Goal: Complete application form

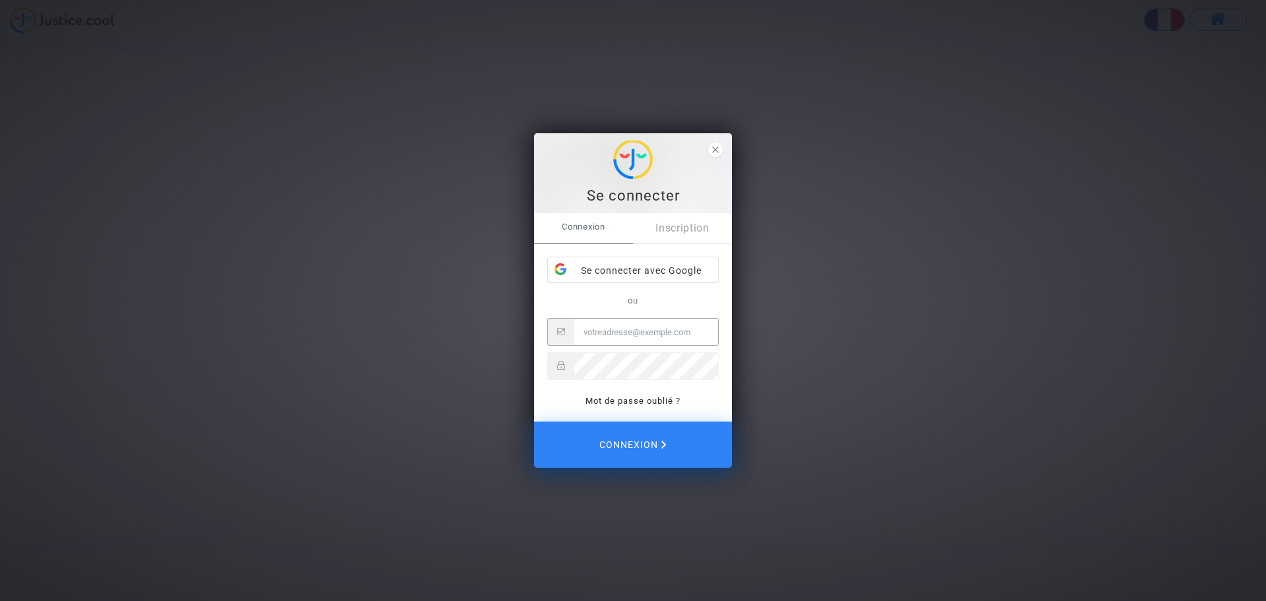
click at [620, 334] on input "Email" at bounding box center [646, 332] width 144 height 26
type input "solene.gilbert@gmail.com"
click at [534, 421] on button "Connexion" at bounding box center [633, 444] width 198 height 46
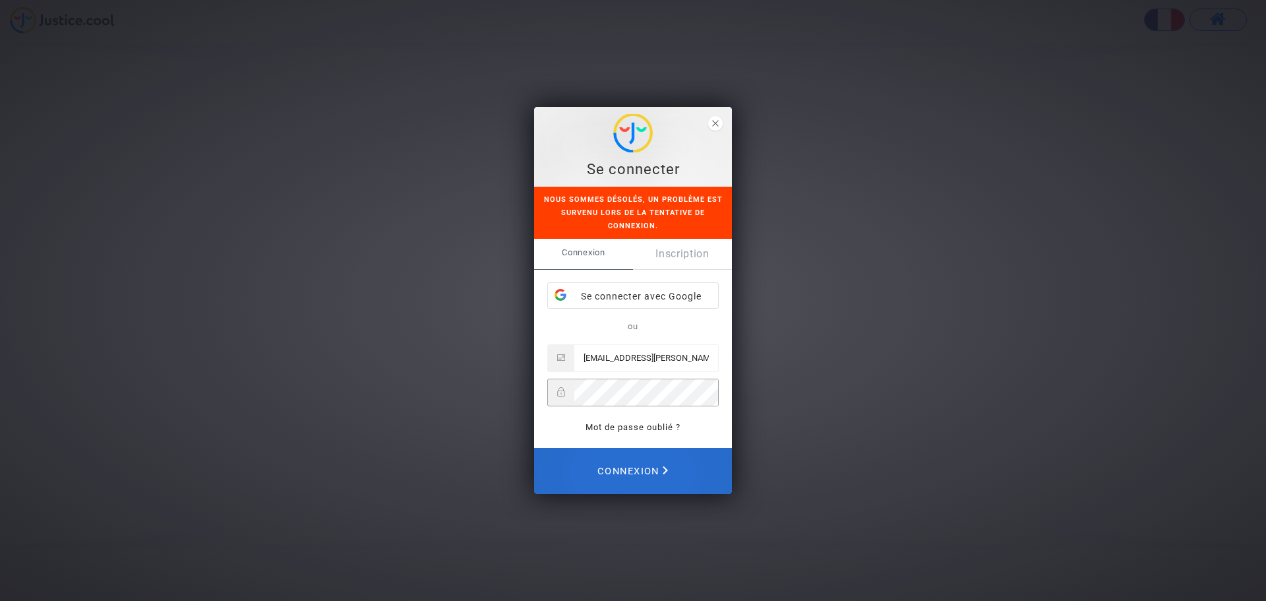
click at [628, 475] on span "Connexion" at bounding box center [632, 470] width 71 height 29
click at [639, 460] on span "Connexion" at bounding box center [632, 470] width 71 height 29
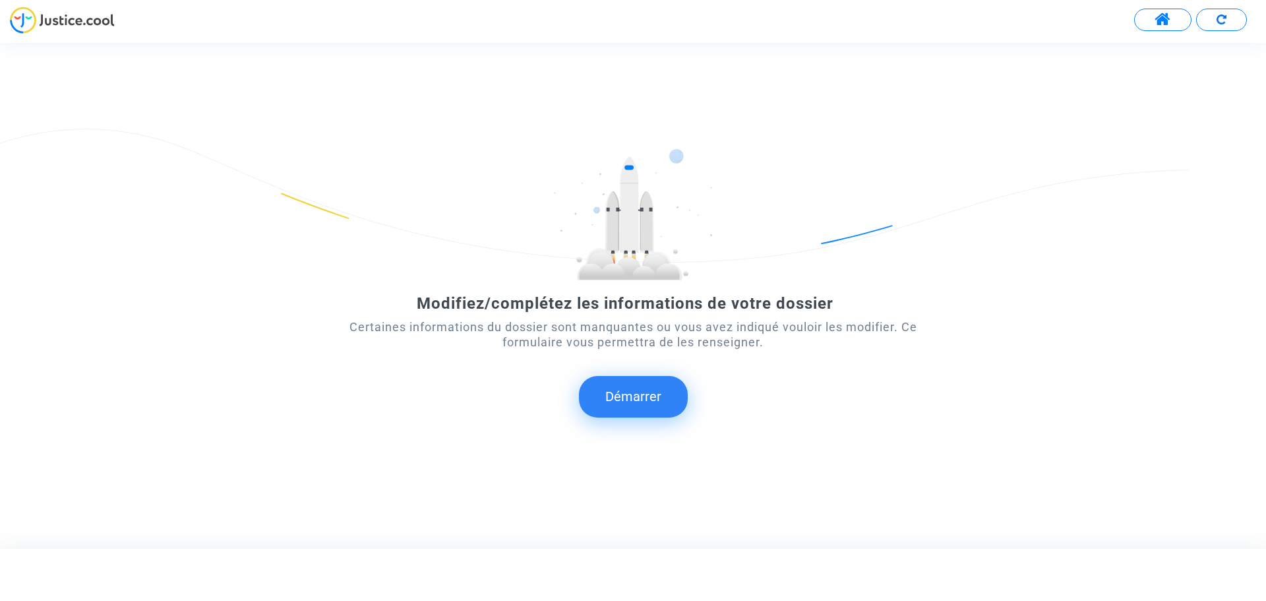
click at [640, 392] on button "Démarrer" at bounding box center [633, 396] width 109 height 41
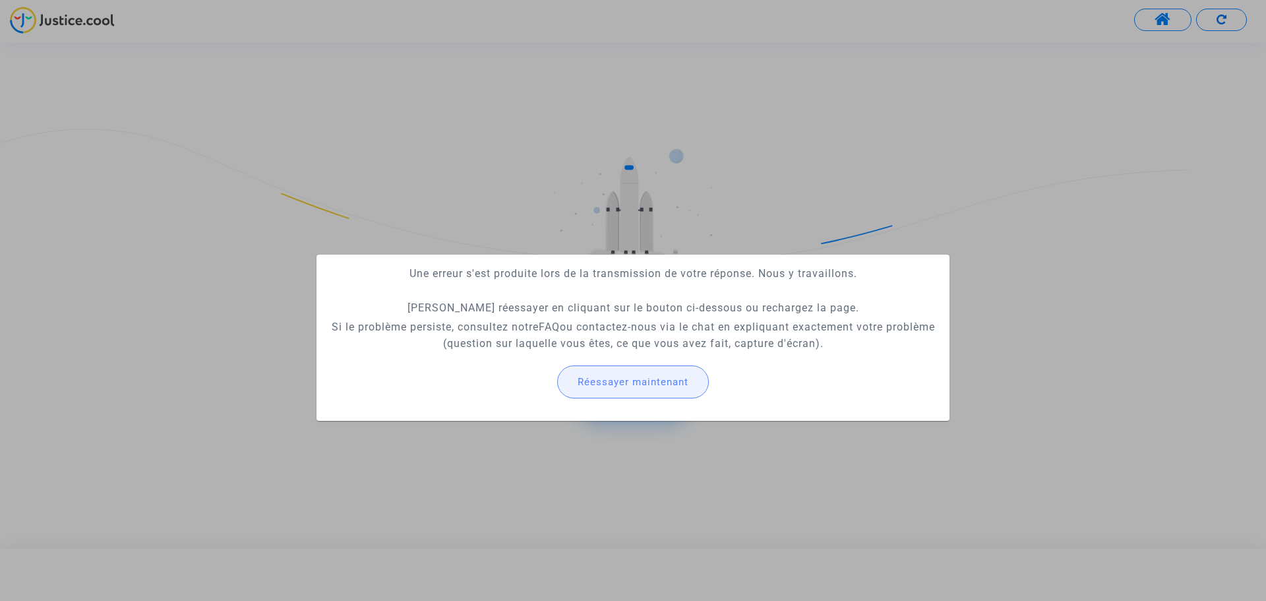
click at [628, 376] on span "Réessayer maintenant" at bounding box center [633, 382] width 111 height 12
click at [628, 377] on span "Réessayer maintenant" at bounding box center [633, 382] width 111 height 12
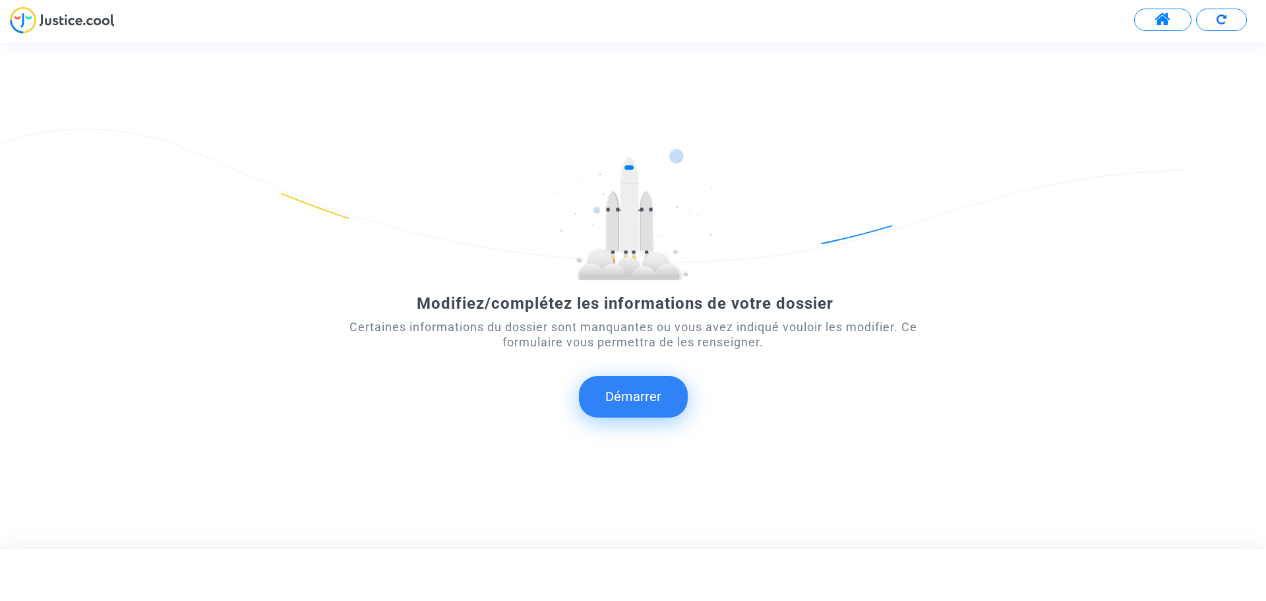
click at [624, 390] on button "Démarrer" at bounding box center [633, 396] width 109 height 41
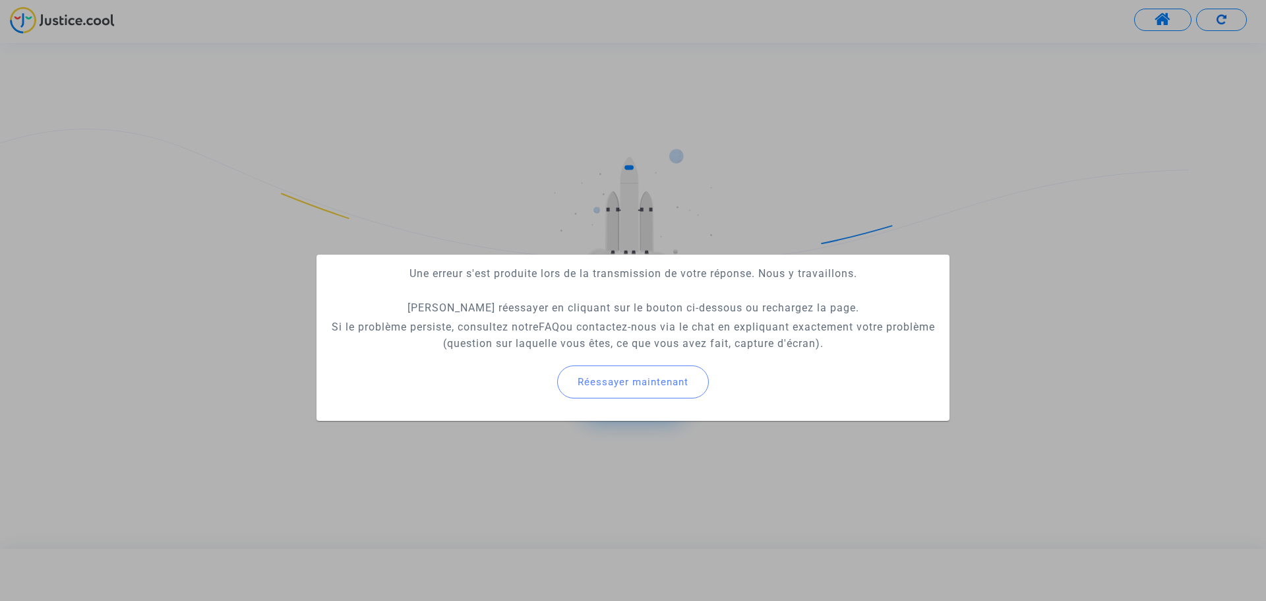
click at [650, 383] on span "Réessayer maintenant" at bounding box center [633, 382] width 111 height 12
click at [620, 390] on button "Réessayer maintenant" at bounding box center [633, 381] width 152 height 33
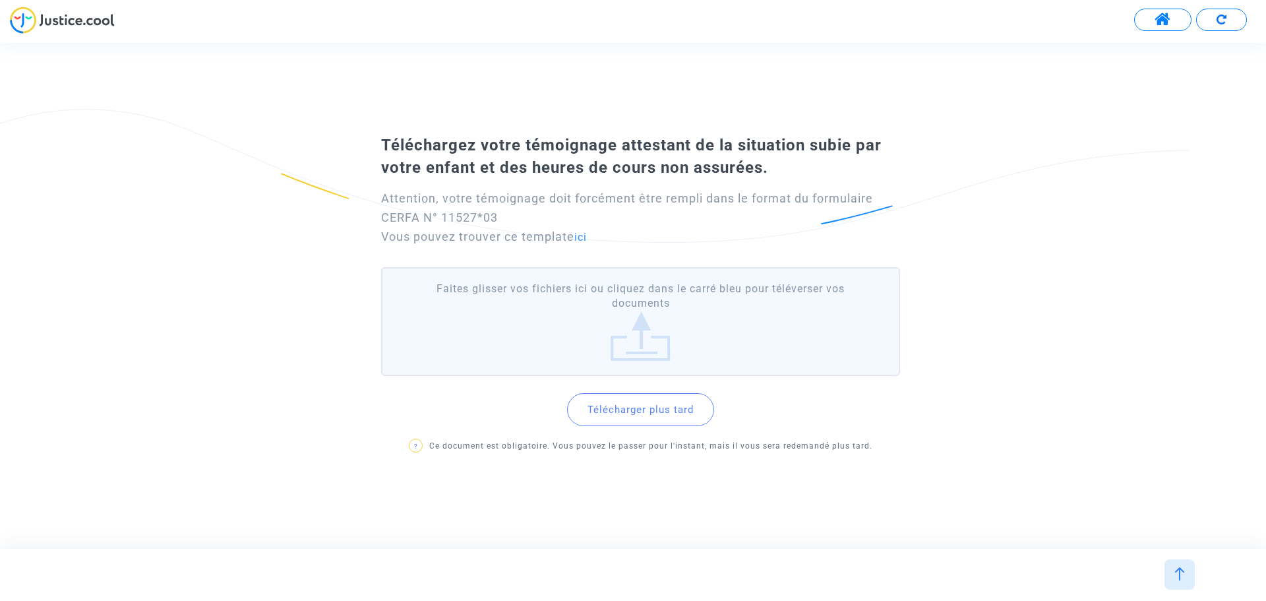
click at [635, 340] on label "Faites glisser vos fichiers ici ou cliquez dans le carré bleu pour téléverser v…" at bounding box center [640, 321] width 519 height 109
click at [0, 0] on input "Faites glisser vos fichiers ici ou cliquez dans le carré bleu pour téléverser v…" at bounding box center [0, 0] width 0 height 0
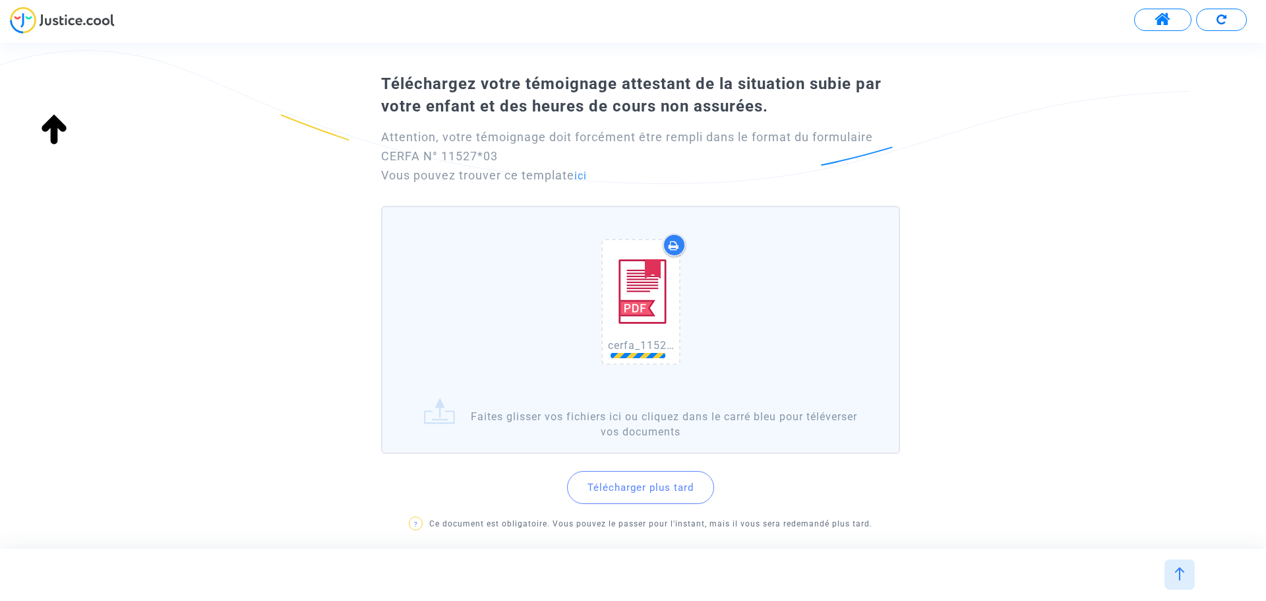
scroll to position [111, 0]
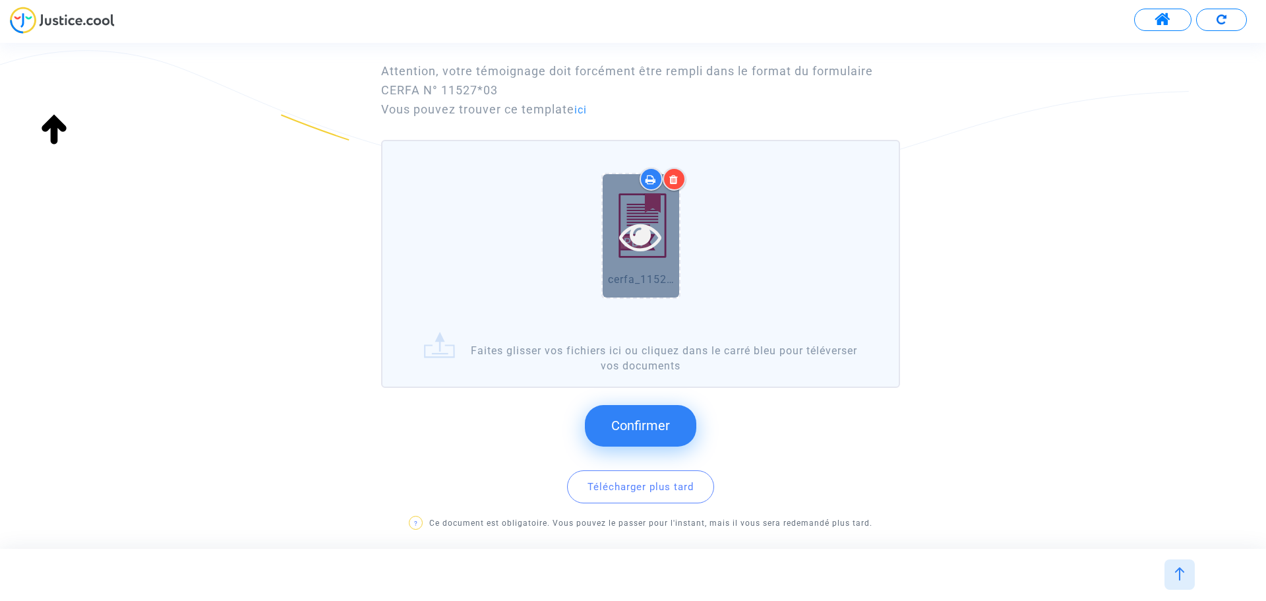
click at [636, 239] on icon at bounding box center [640, 236] width 43 height 42
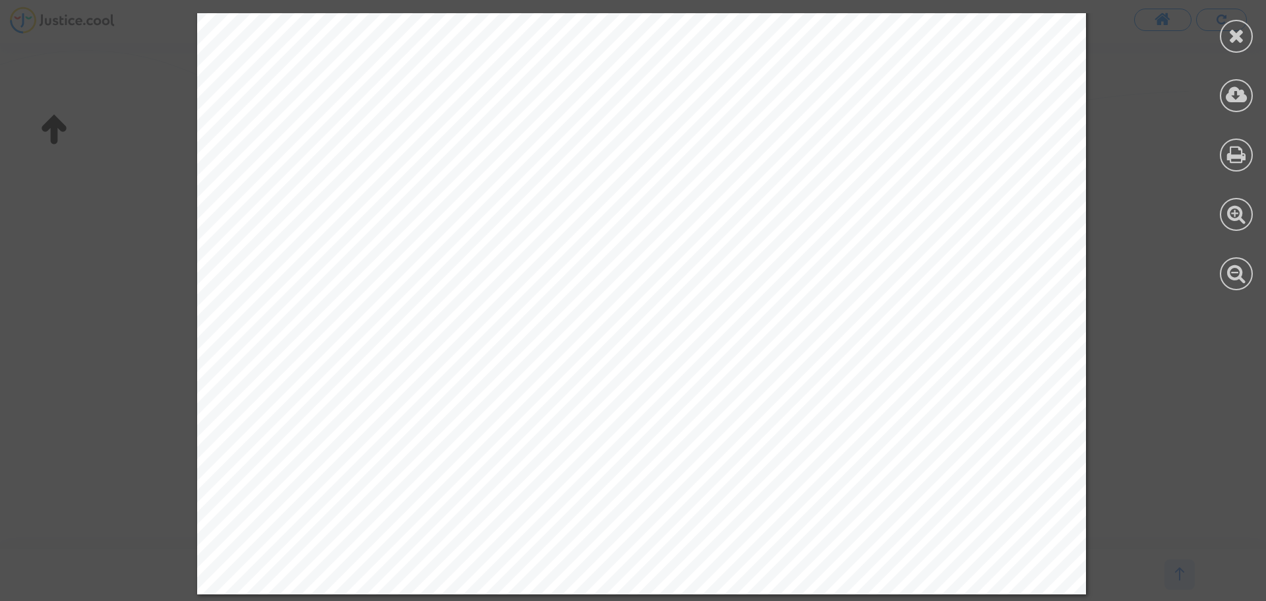
scroll to position [3215, 0]
click at [1227, 42] on div at bounding box center [1236, 36] width 33 height 33
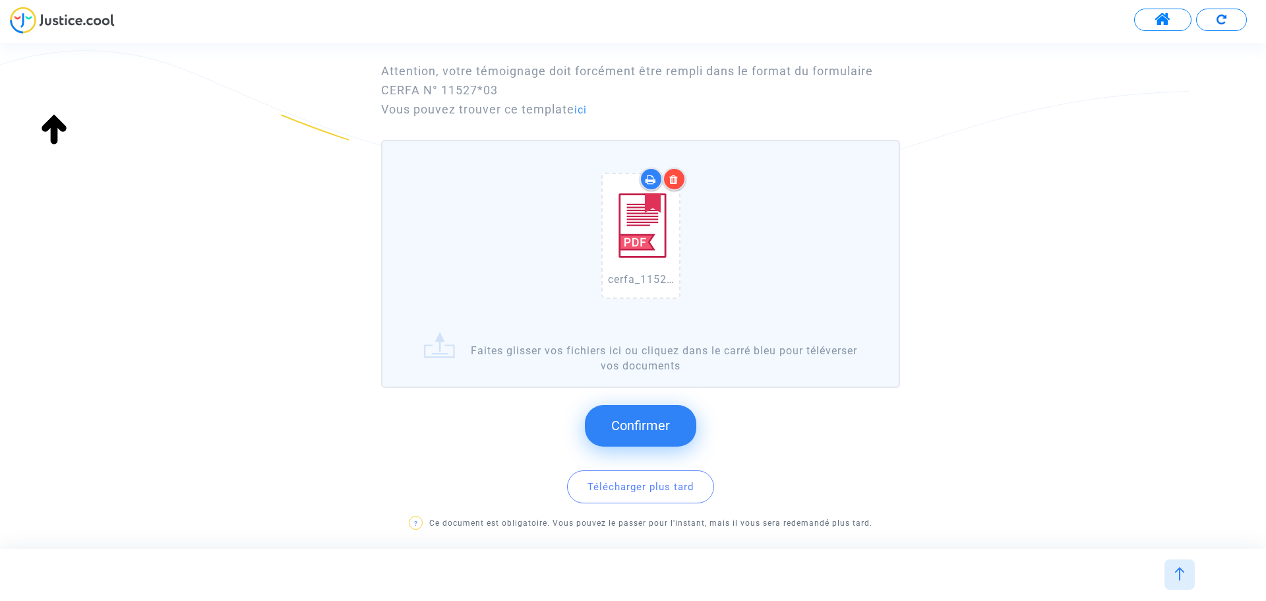
click at [644, 436] on button "Confirmer" at bounding box center [640, 425] width 111 height 41
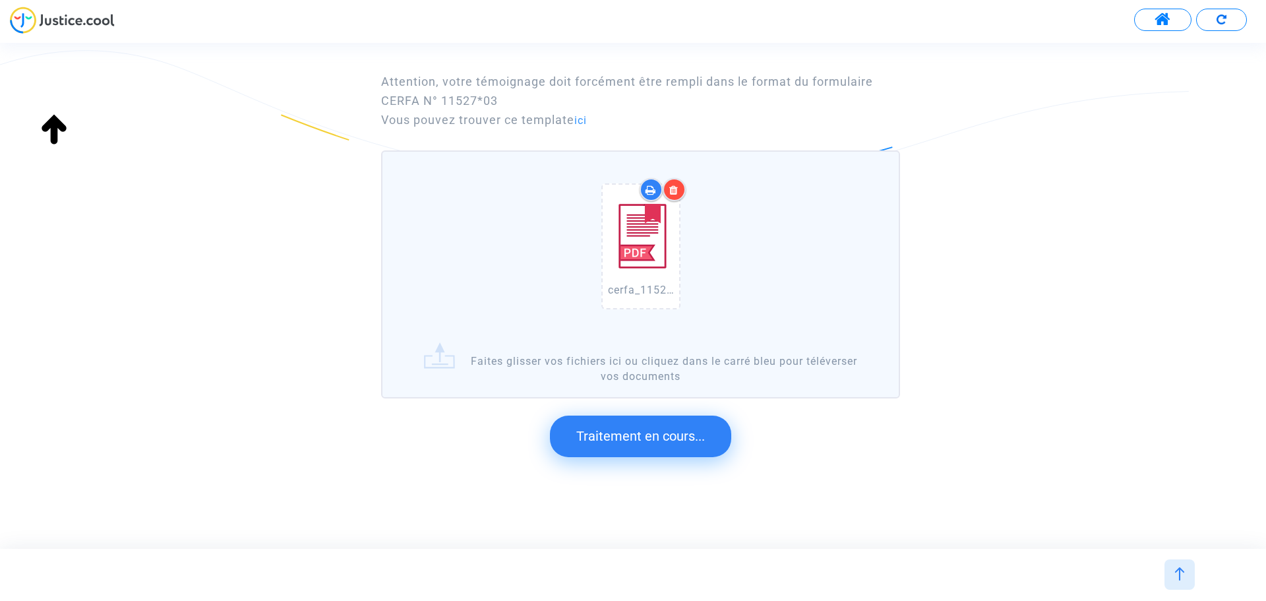
scroll to position [0, 0]
